Goal: Navigation & Orientation: Find specific page/section

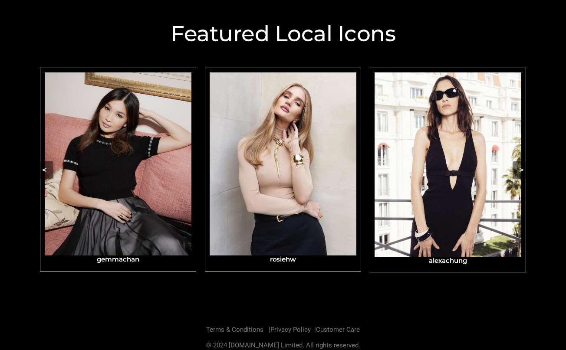
scroll to position [313, 0]
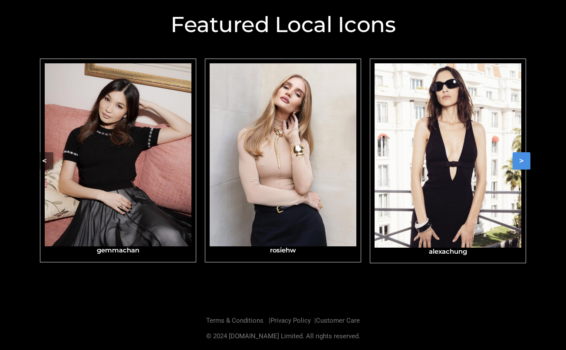
click at [523, 160] on button ">" at bounding box center [521, 160] width 18 height 17
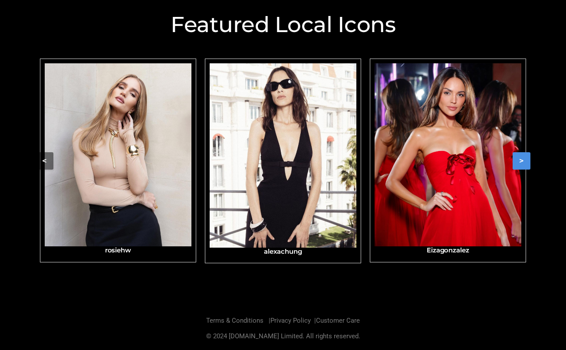
click at [520, 159] on button ">" at bounding box center [521, 160] width 18 height 17
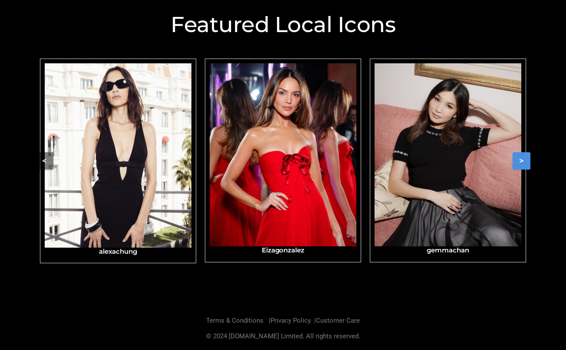
click at [520, 159] on button ">" at bounding box center [521, 160] width 18 height 17
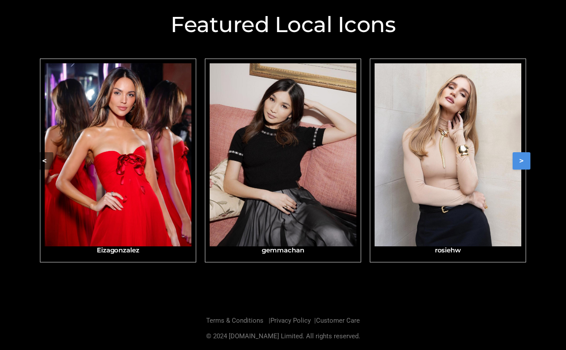
click at [520, 159] on button ">" at bounding box center [521, 160] width 18 height 17
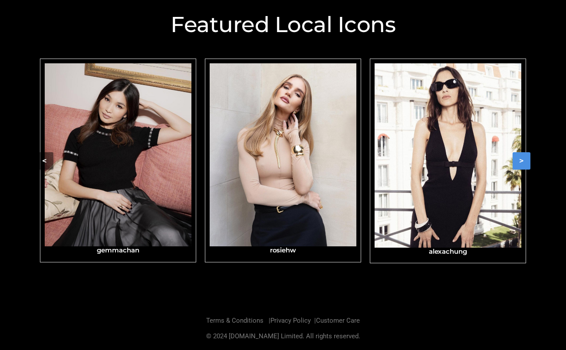
click at [520, 159] on button ">" at bounding box center [521, 160] width 18 height 17
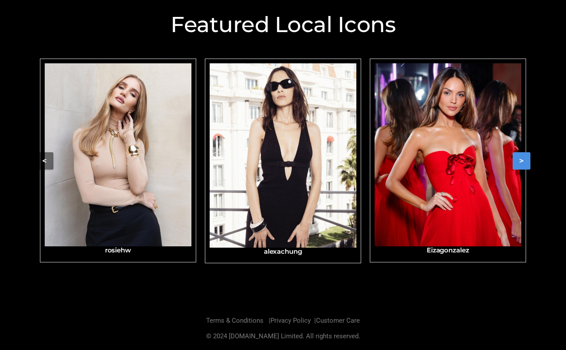
click at [520, 159] on button ">" at bounding box center [521, 160] width 18 height 17
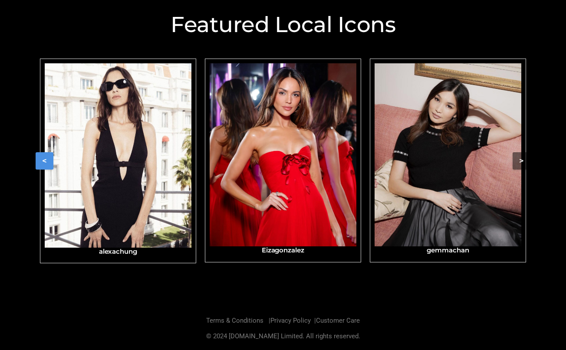
click at [41, 161] on button "<" at bounding box center [45, 160] width 18 height 17
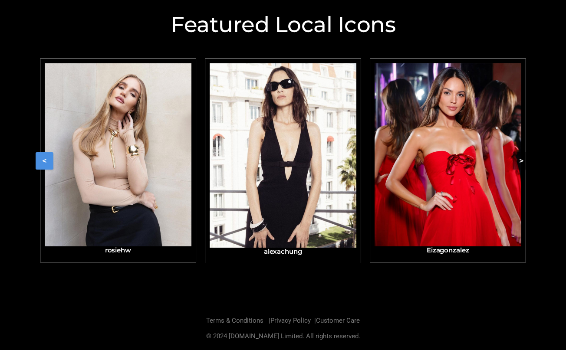
click at [45, 159] on button "<" at bounding box center [45, 160] width 18 height 17
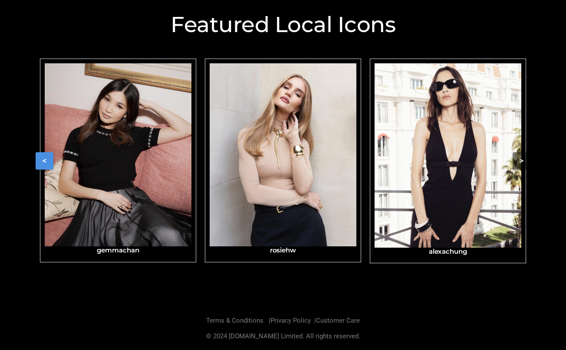
click at [45, 159] on button "<" at bounding box center [45, 160] width 18 height 17
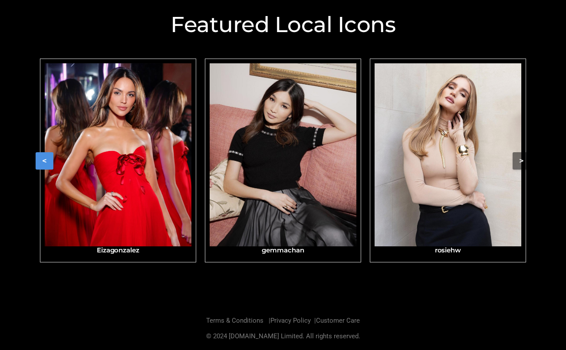
click at [45, 159] on button "<" at bounding box center [45, 160] width 18 height 17
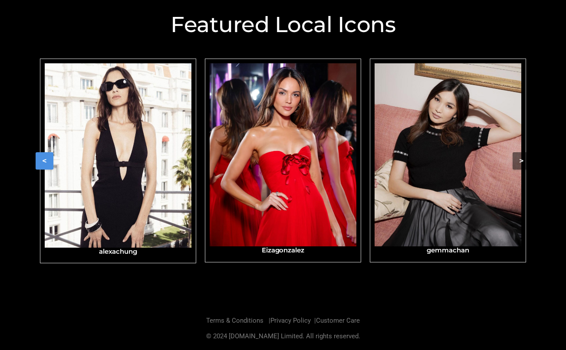
click at [45, 159] on button "<" at bounding box center [45, 160] width 18 height 17
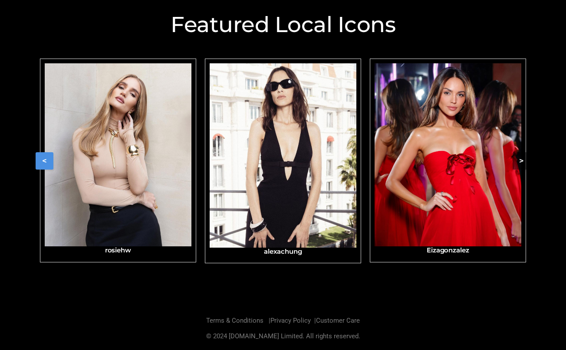
click at [45, 159] on button "<" at bounding box center [45, 160] width 18 height 17
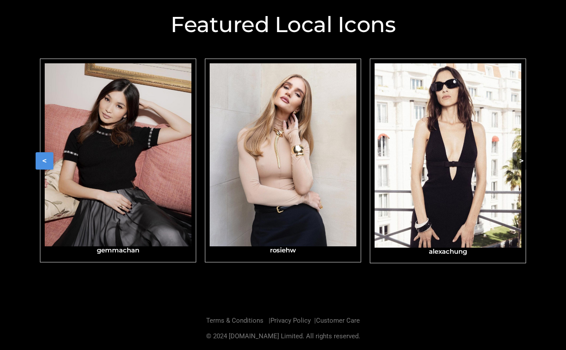
click at [45, 159] on button "<" at bounding box center [45, 160] width 18 height 17
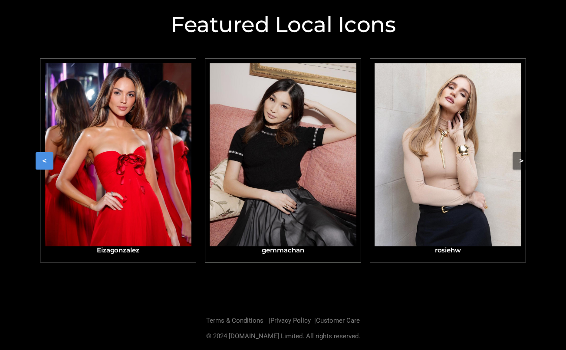
scroll to position [0, 0]
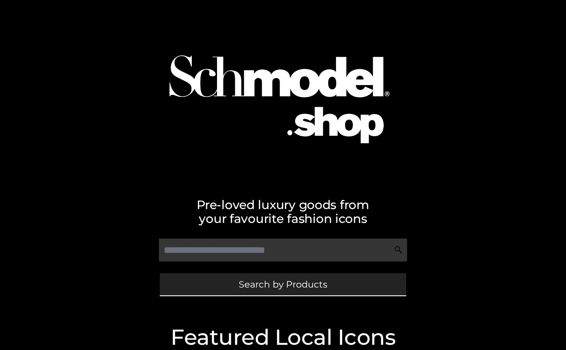
click at [297, 282] on span "Search by Products" at bounding box center [283, 284] width 88 height 9
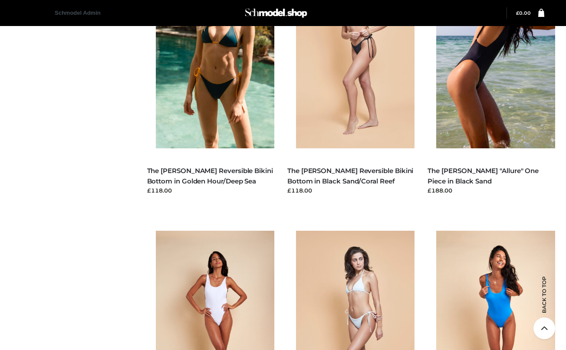
scroll to position [1483, 0]
